Goal: Browse casually

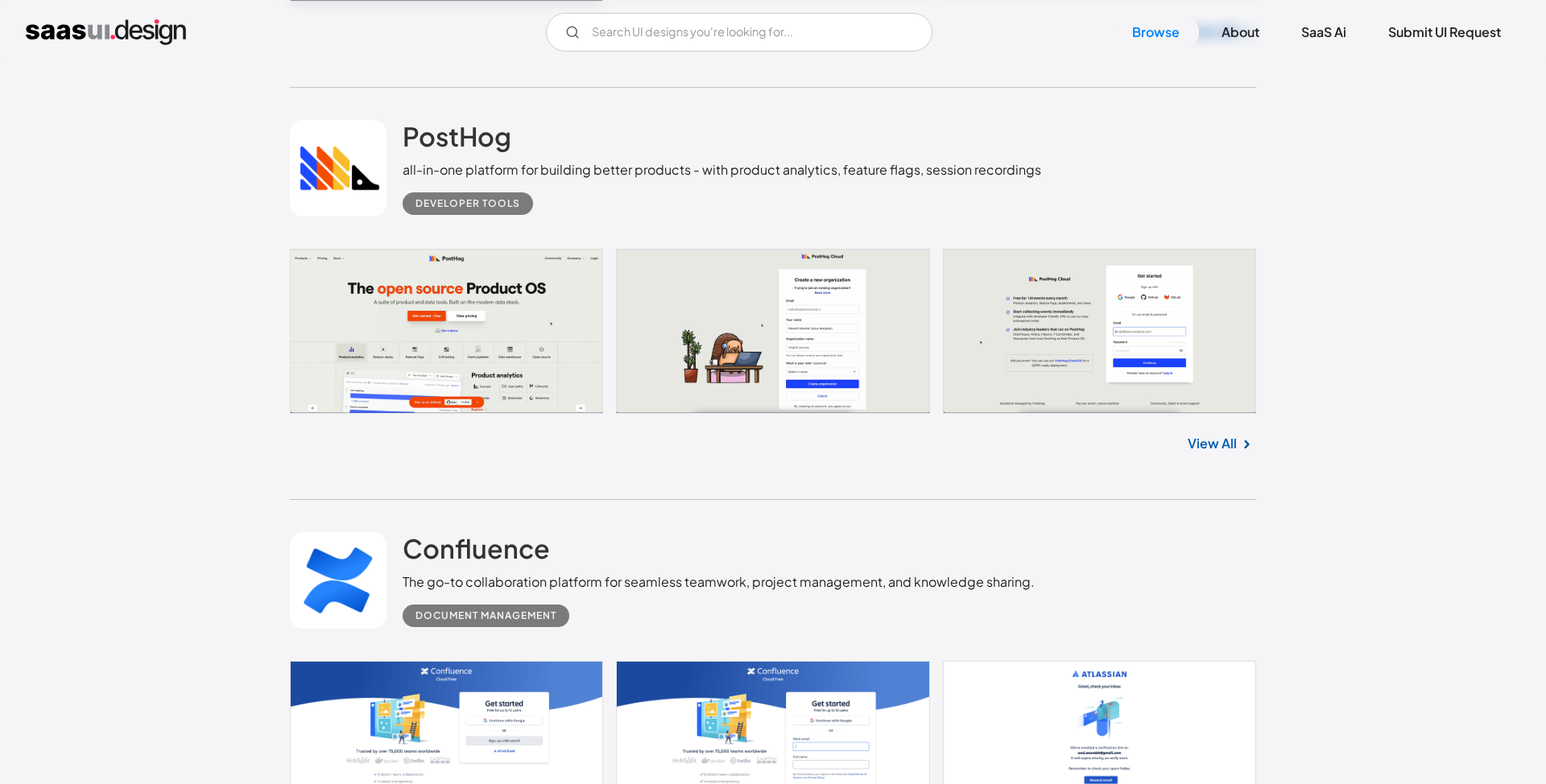
scroll to position [1759, 0]
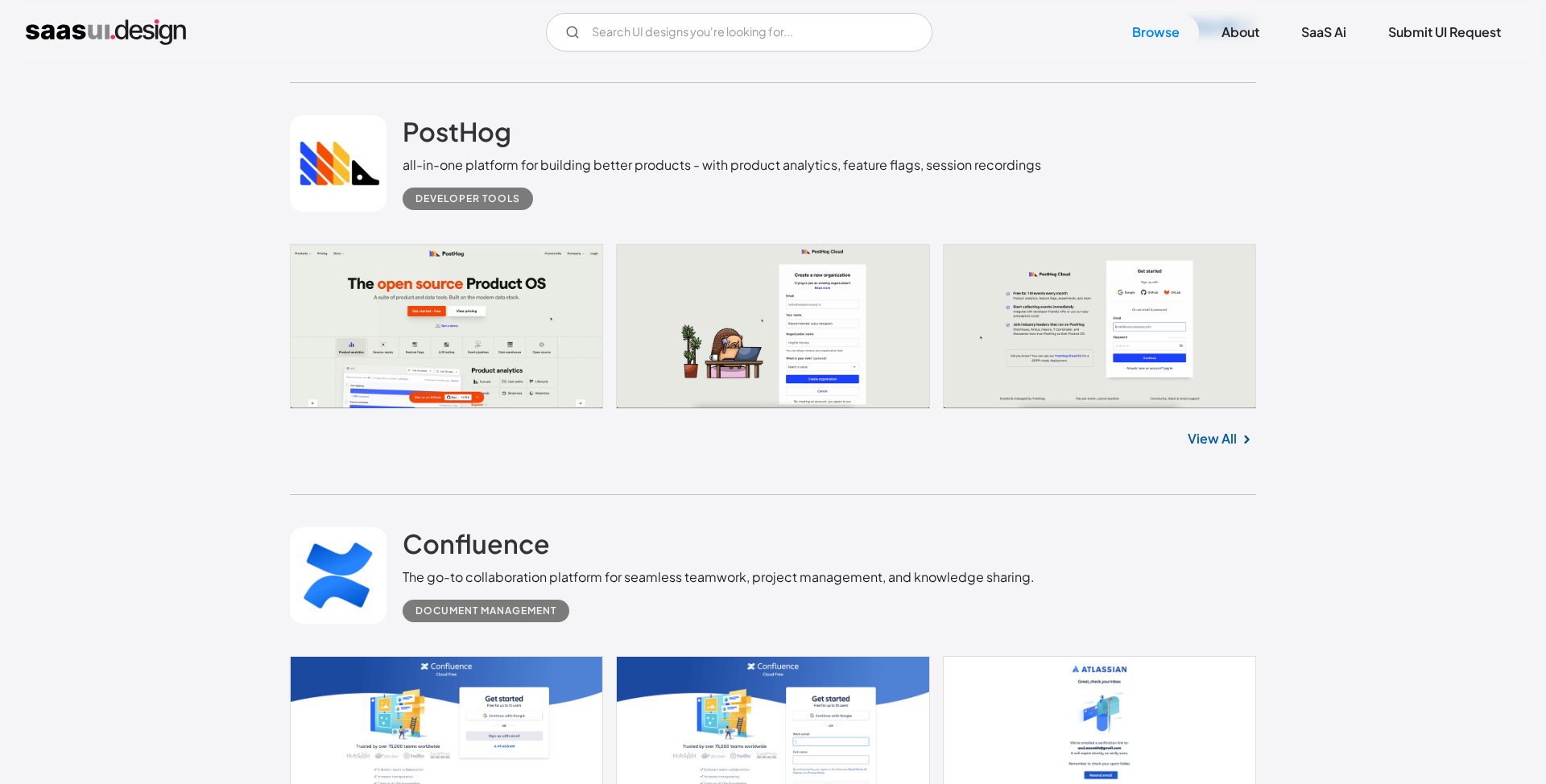
click at [1232, 440] on link "View All" at bounding box center [1212, 439] width 49 height 19
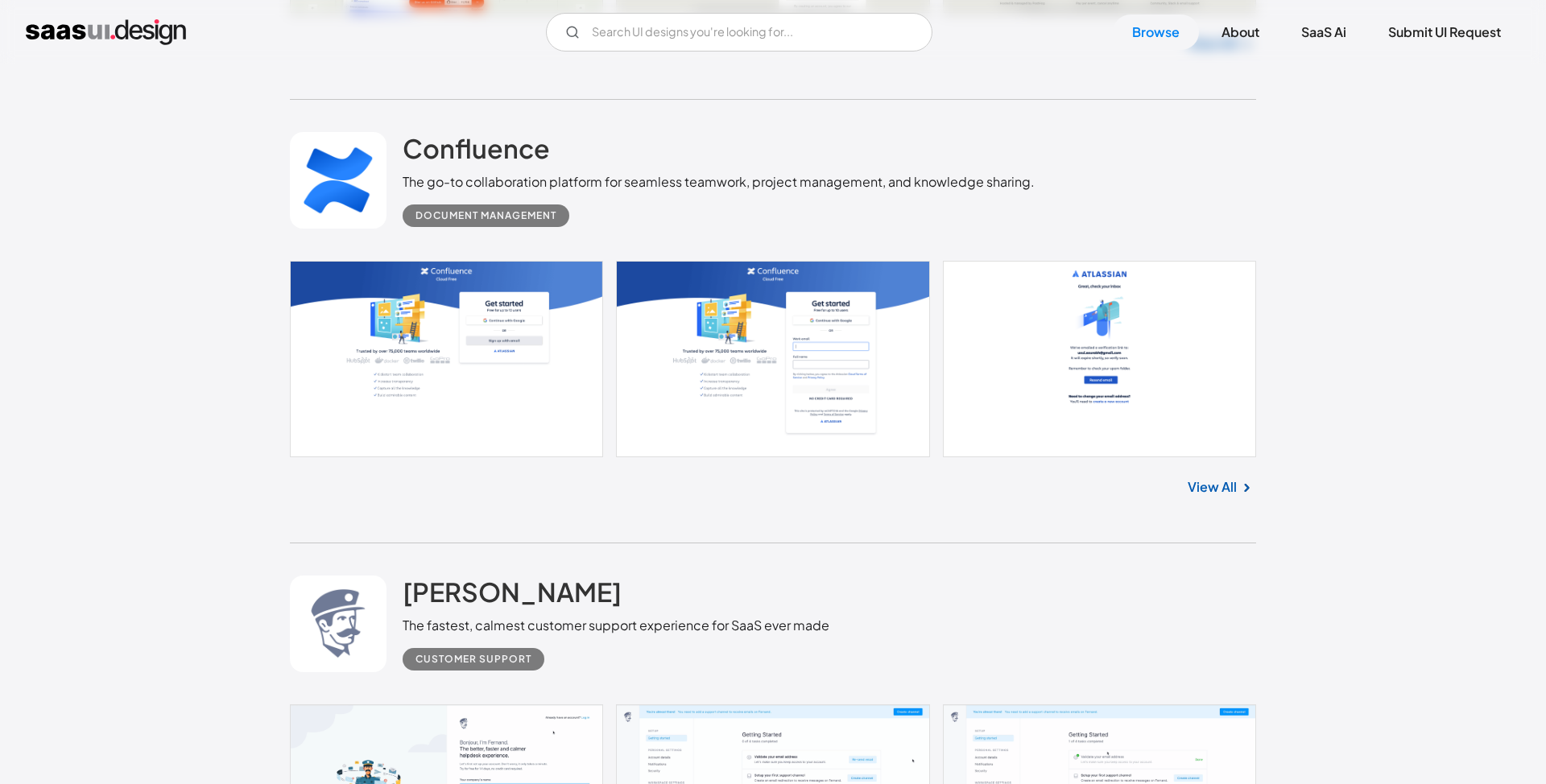
scroll to position [2187, 0]
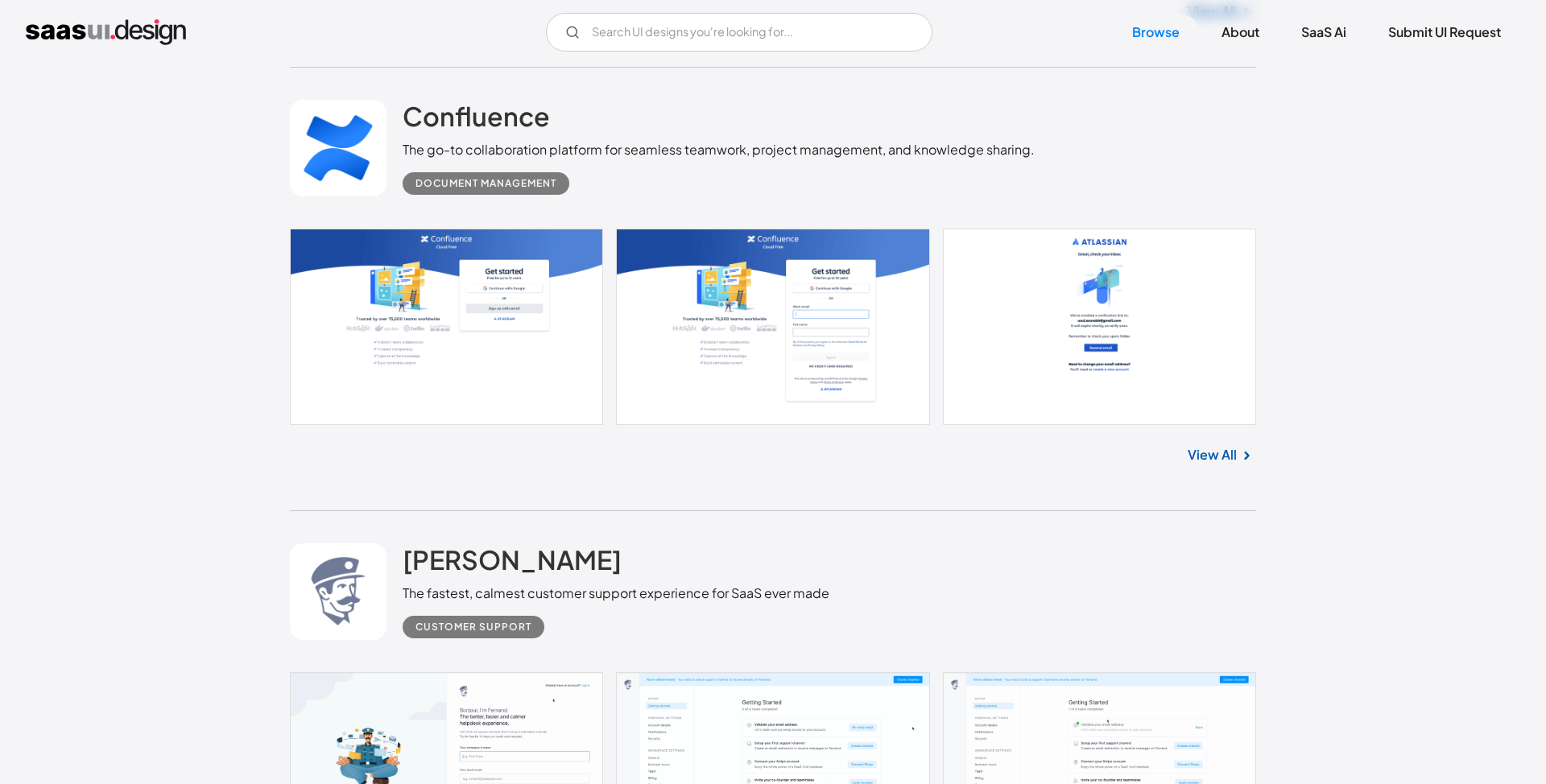
click at [1221, 341] on link at bounding box center [773, 327] width 966 height 197
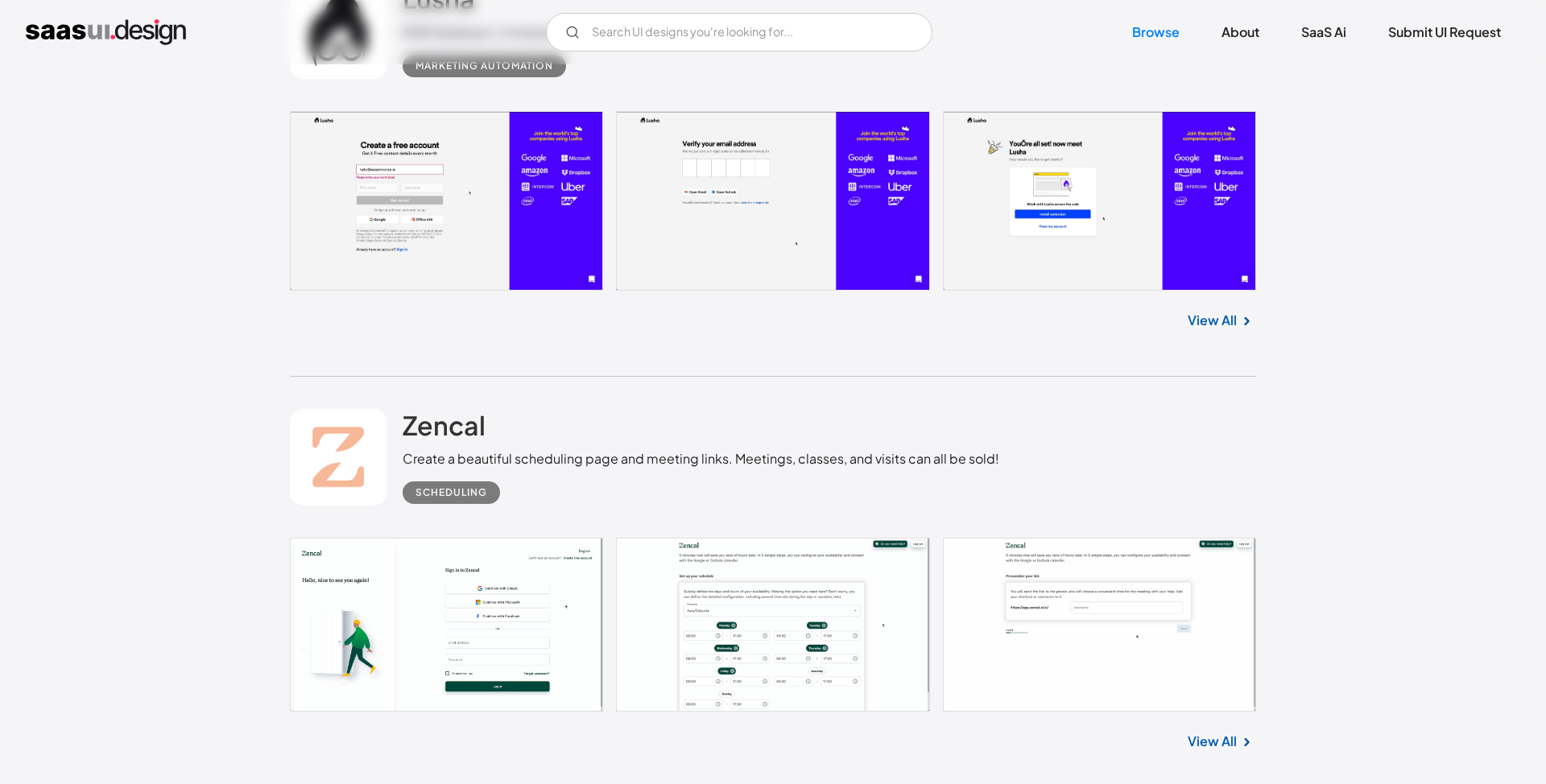
scroll to position [9456, 0]
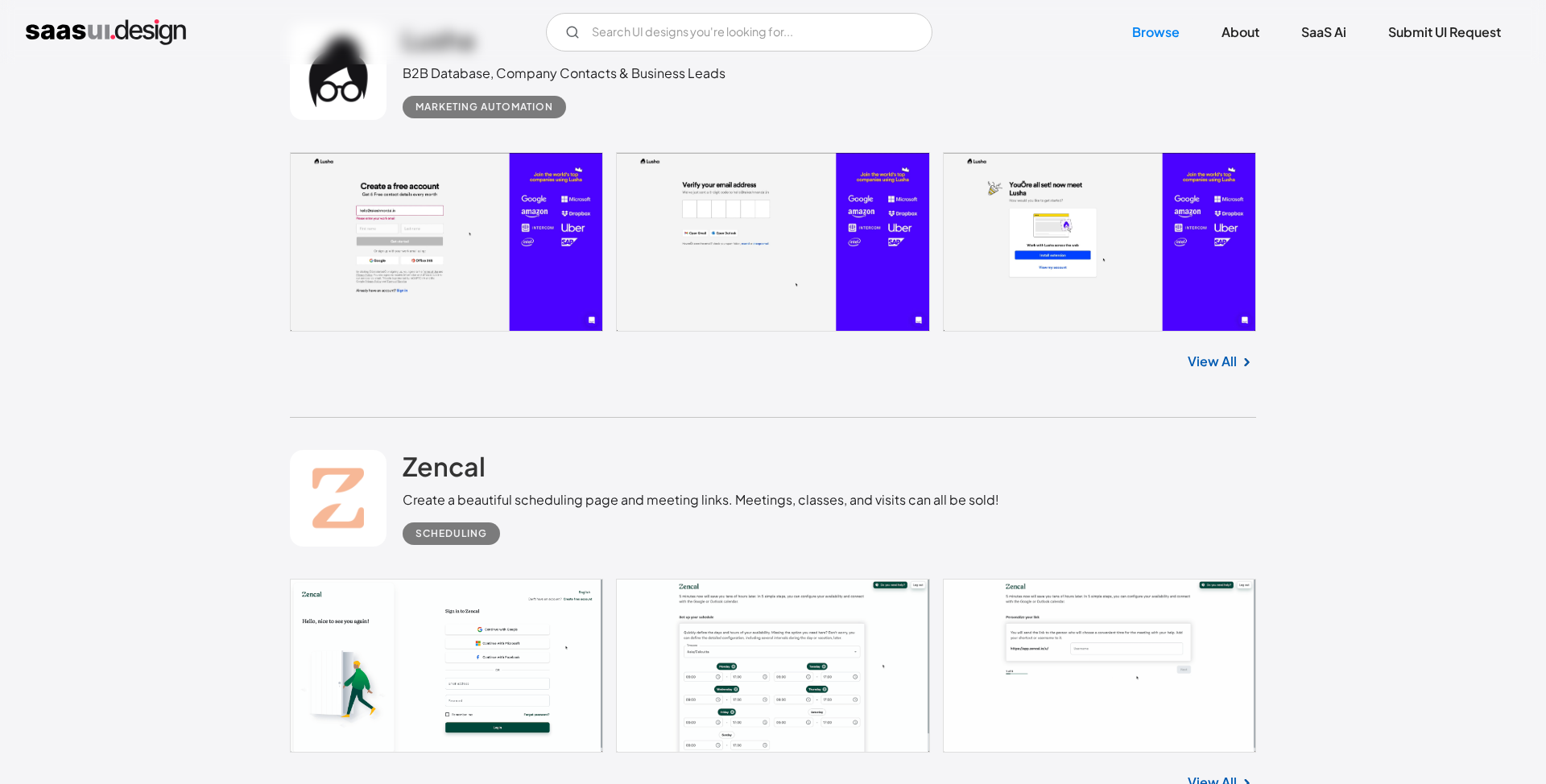
click at [681, 281] on link at bounding box center [773, 242] width 966 height 179
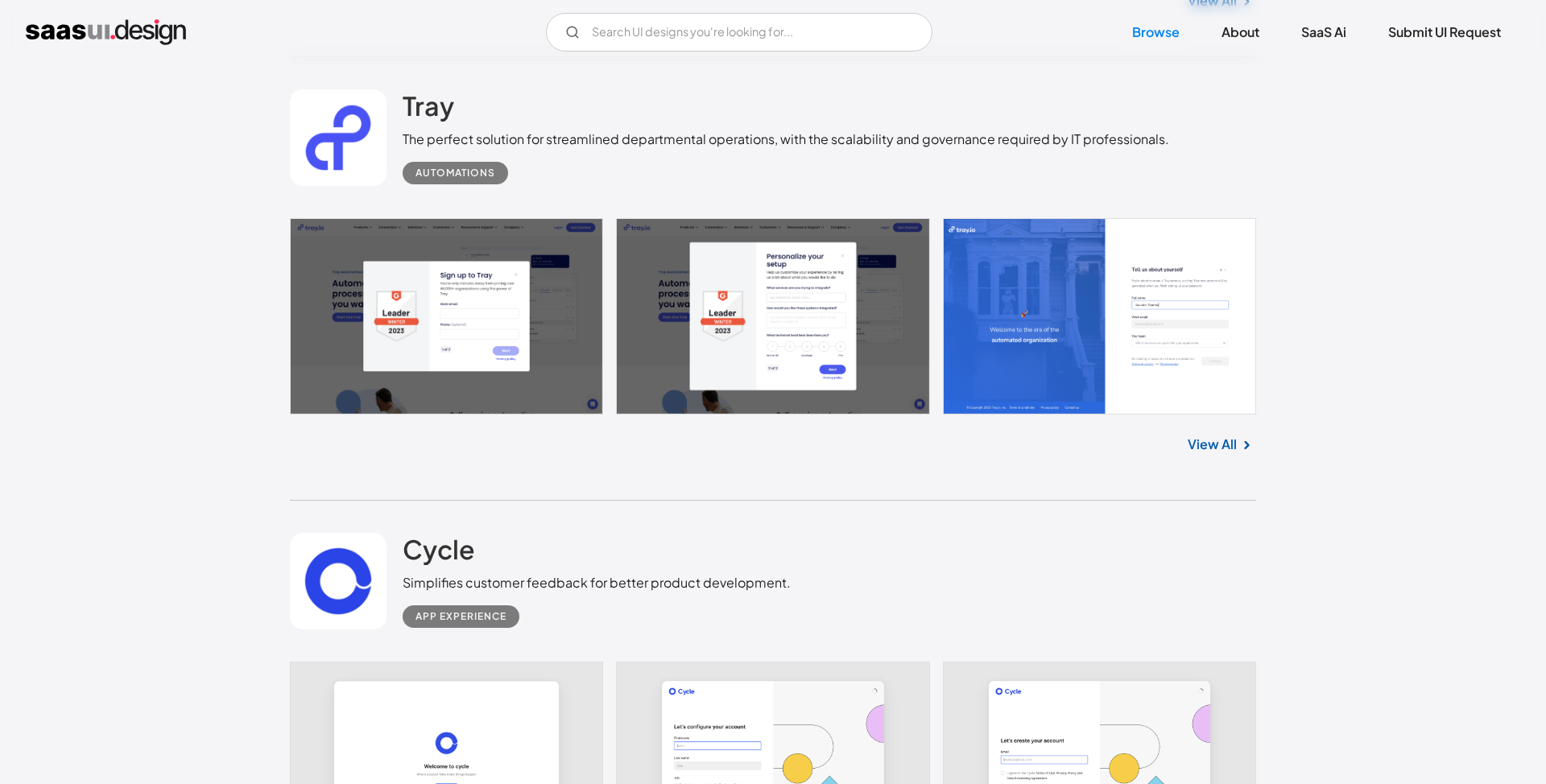
scroll to position [11064, 0]
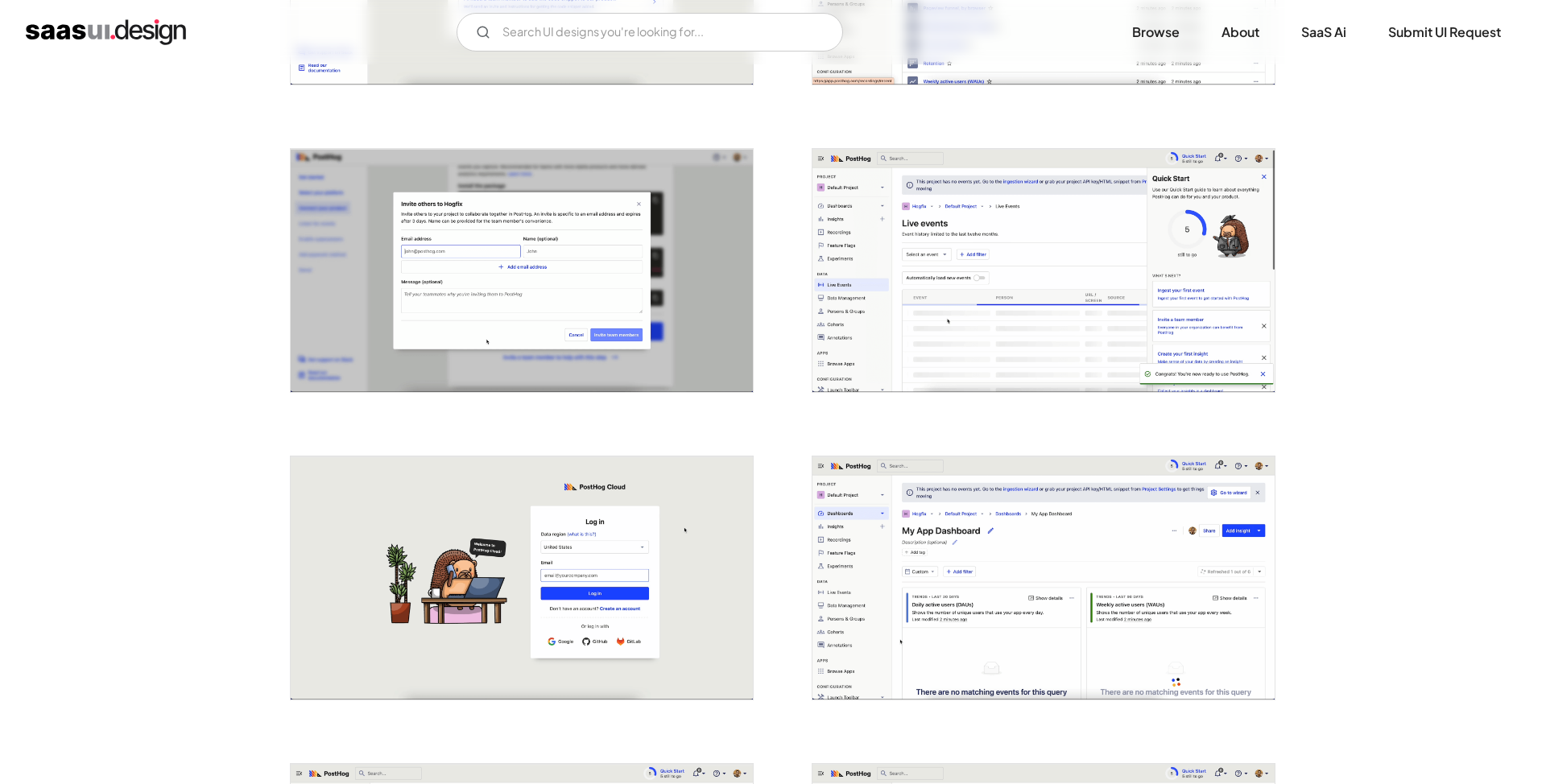
scroll to position [2071, 0]
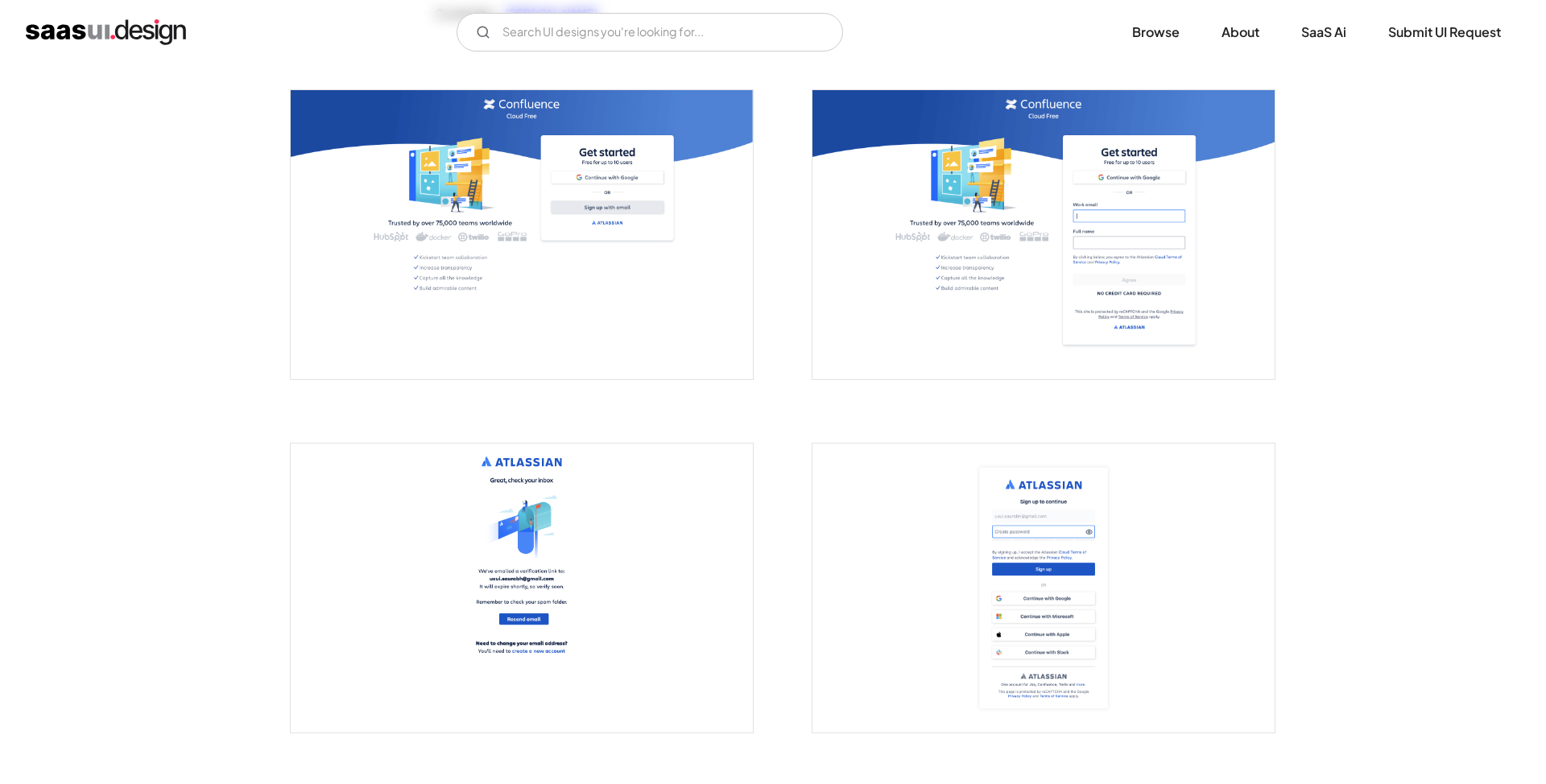
scroll to position [516, 0]
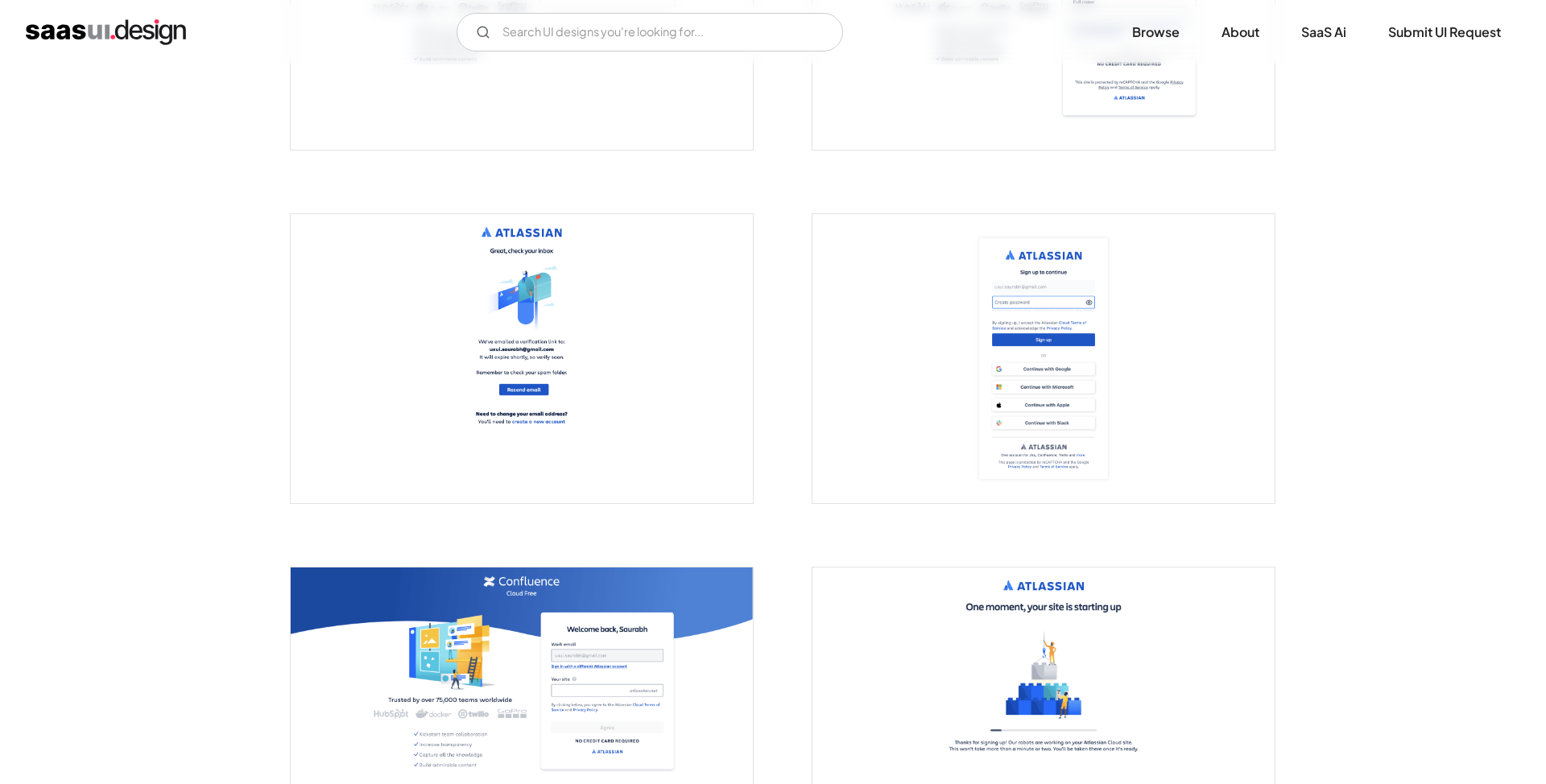
click at [502, 353] on img "open lightbox" at bounding box center [521, 359] width 462 height 289
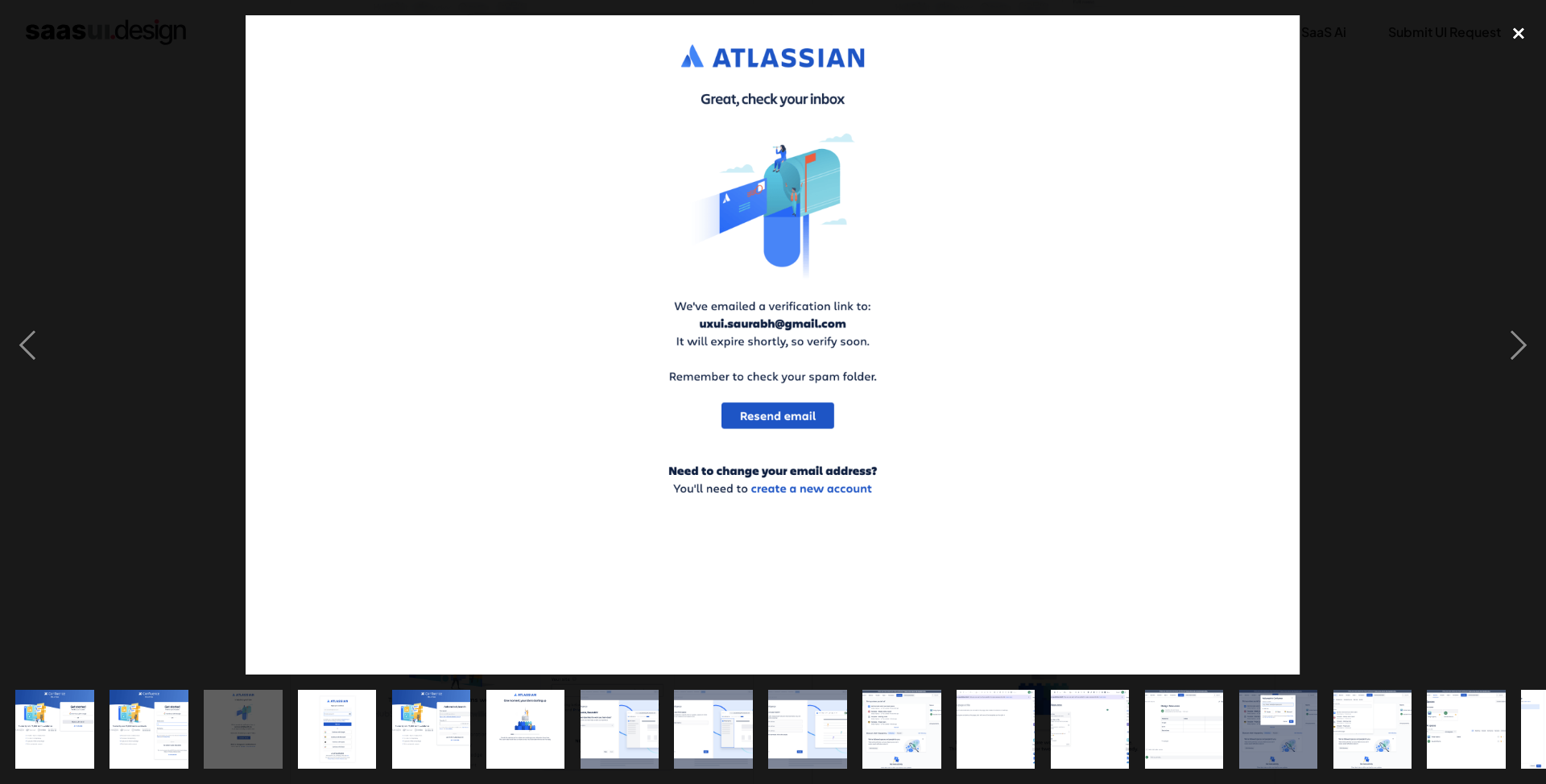
click at [1531, 37] on div "close lightbox" at bounding box center [1518, 33] width 55 height 36
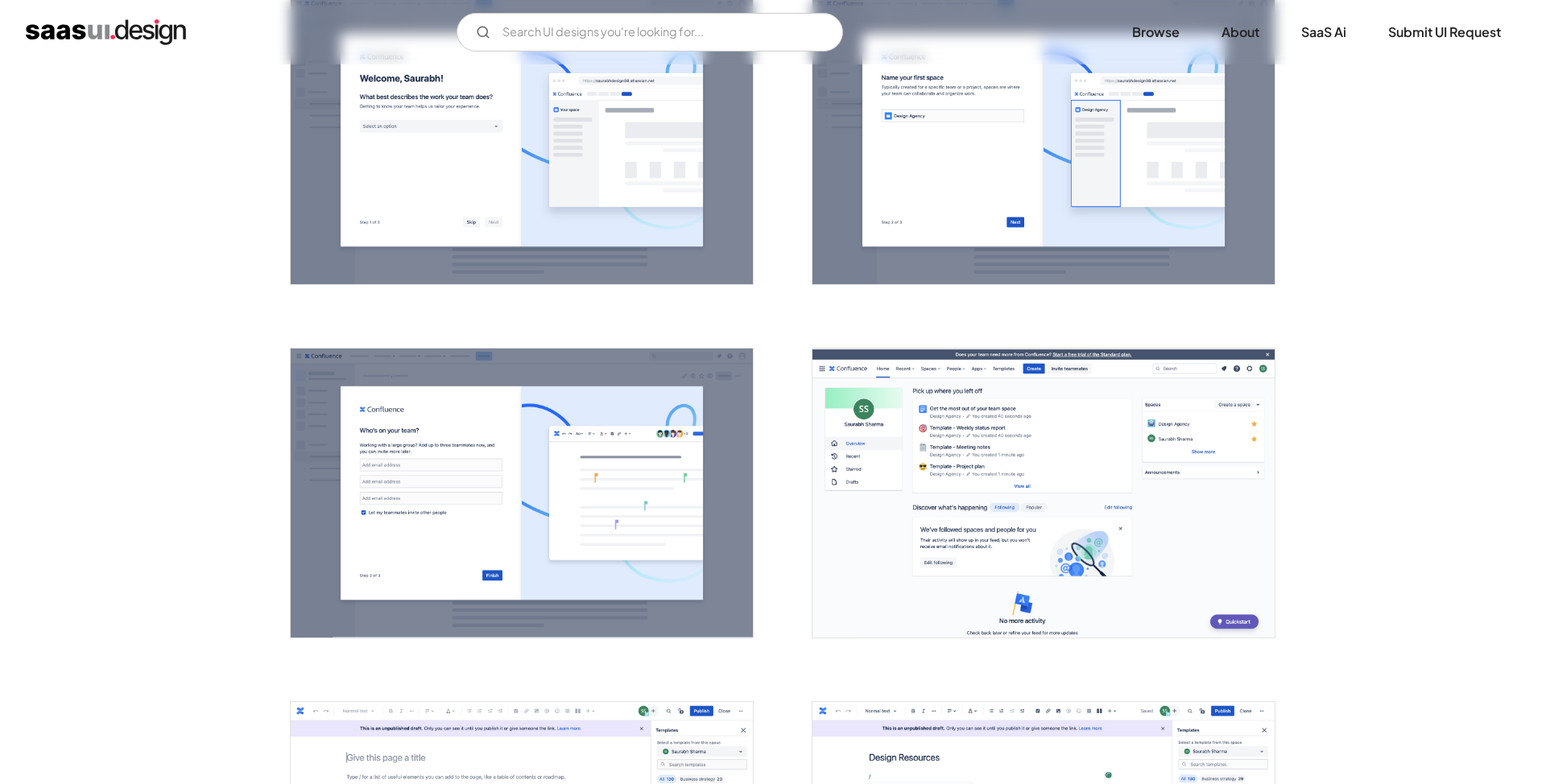
scroll to position [1443, 0]
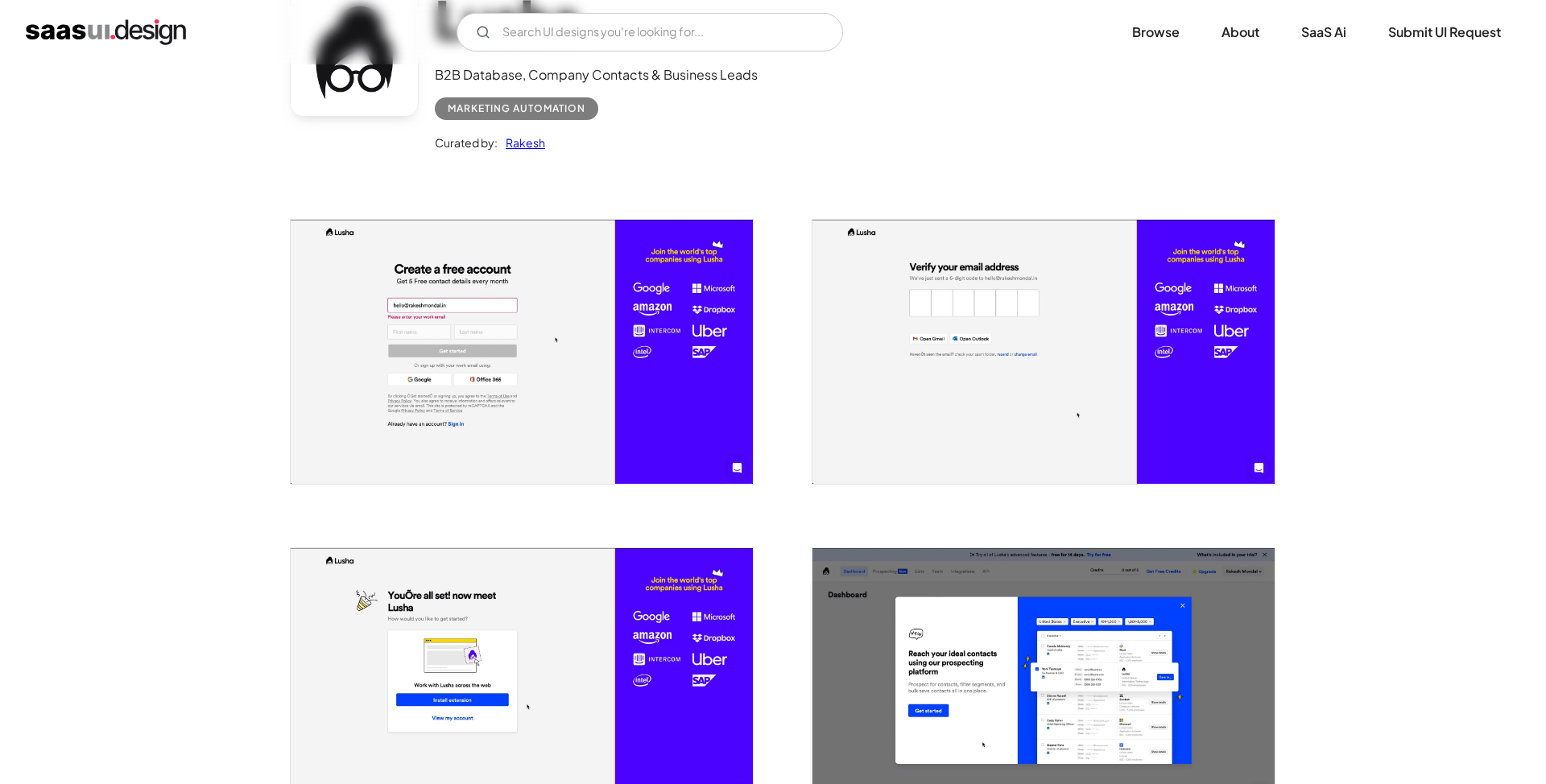
scroll to position [161, 0]
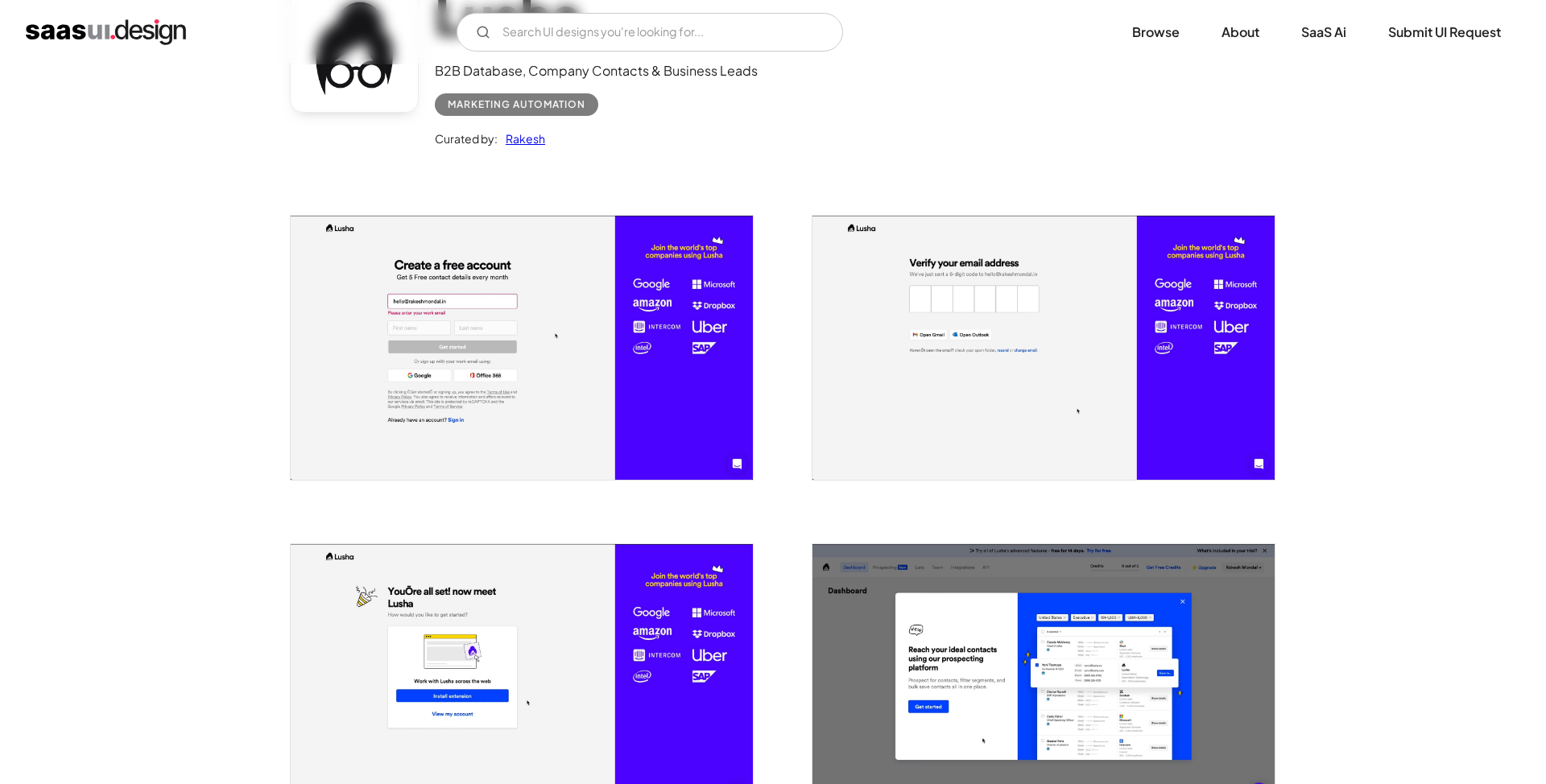
click at [950, 394] on img "open lightbox" at bounding box center [1043, 348] width 462 height 264
